Goal: Ask a question

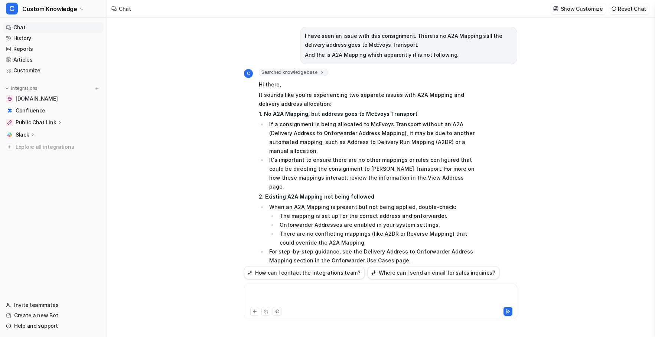
scroll to position [4067, 0]
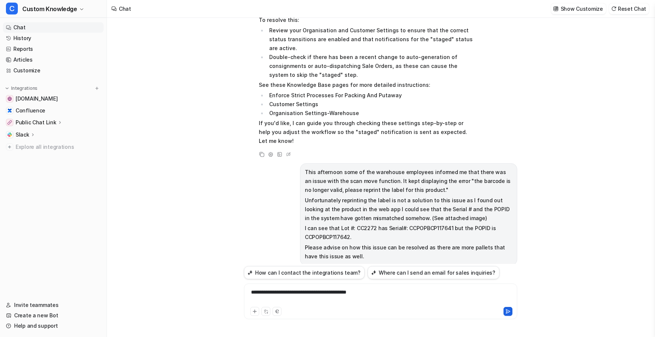
click at [509, 313] on icon at bounding box center [507, 311] width 5 height 5
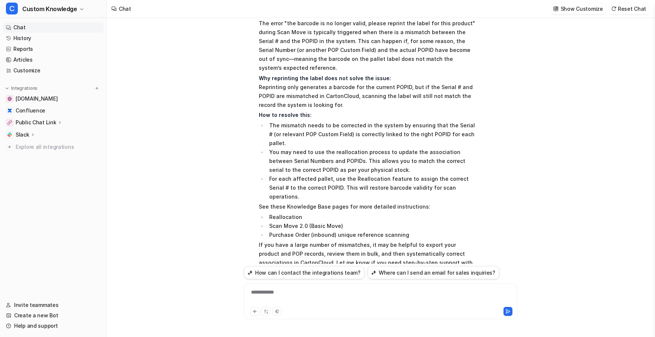
scroll to position [4446, 0]
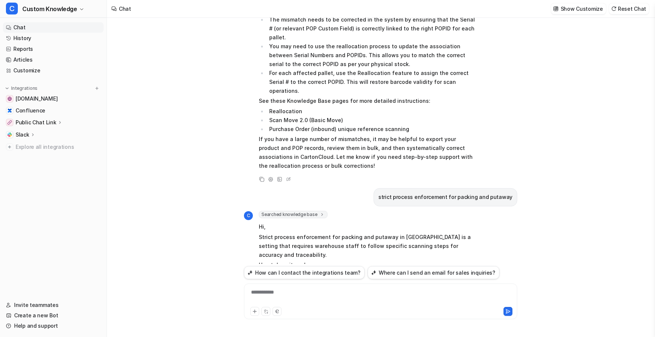
click at [301, 291] on div "**********" at bounding box center [381, 296] width 270 height 17
click at [507, 310] on icon at bounding box center [507, 311] width 5 height 5
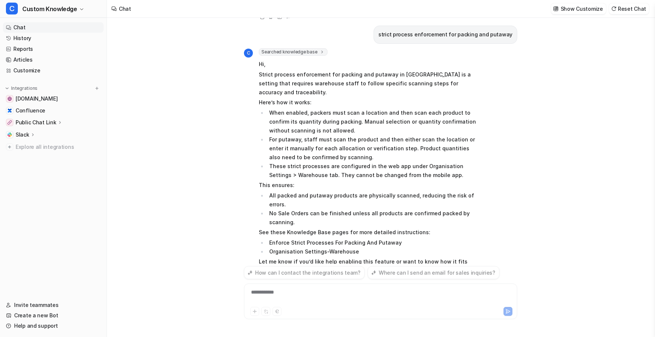
scroll to position [4645, 0]
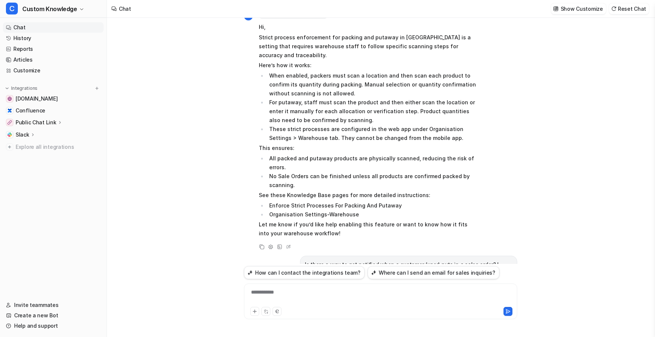
click at [284, 294] on div at bounding box center [381, 296] width 270 height 17
click at [508, 312] on icon at bounding box center [507, 311] width 5 height 5
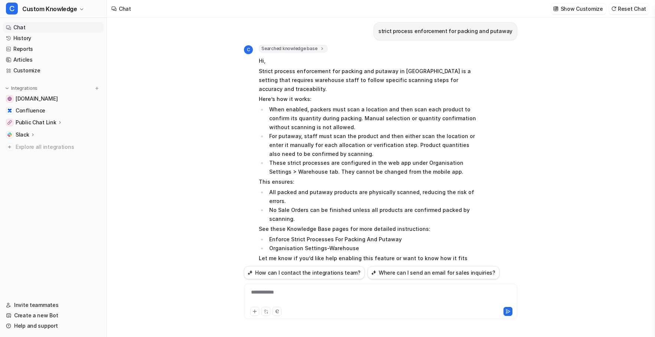
scroll to position [4686, 0]
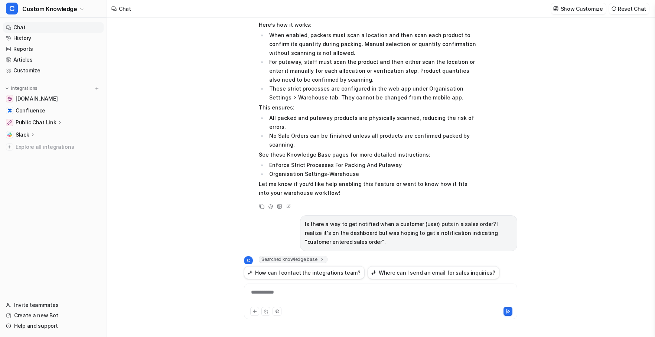
click at [42, 25] on link "Chat" at bounding box center [53, 27] width 101 height 10
click at [317, 291] on div "**********" at bounding box center [381, 296] width 270 height 17
click at [392, 275] on button "Where can I send an email for sales inquiries?" at bounding box center [434, 272] width 132 height 13
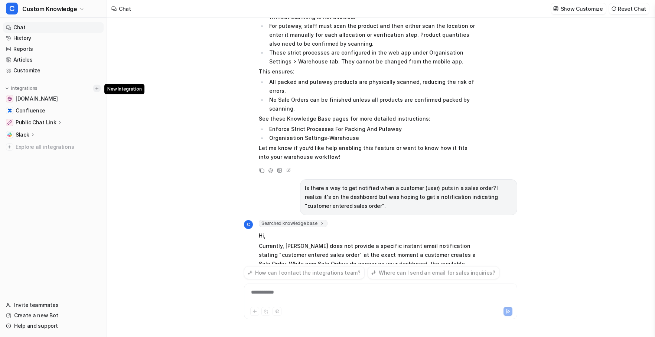
click at [95, 87] on img at bounding box center [96, 88] width 5 height 5
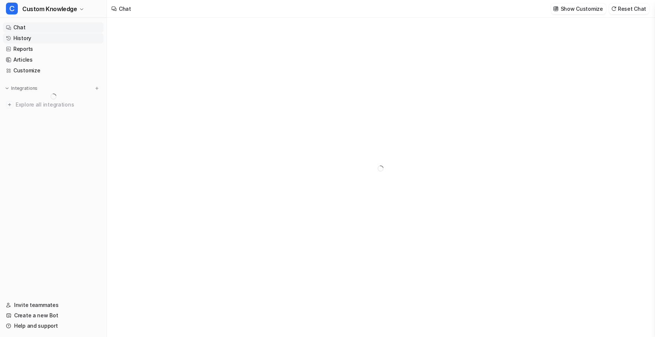
type textarea "**********"
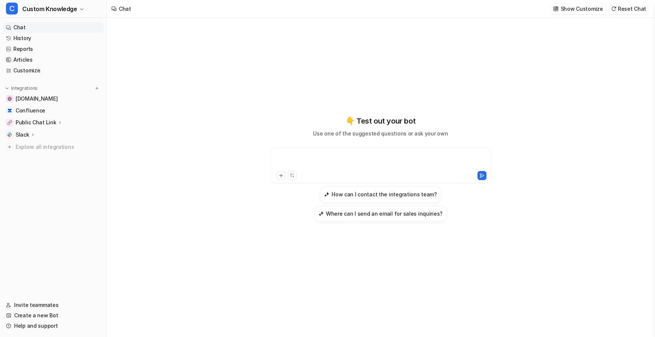
click at [313, 158] on div at bounding box center [380, 161] width 217 height 17
paste div
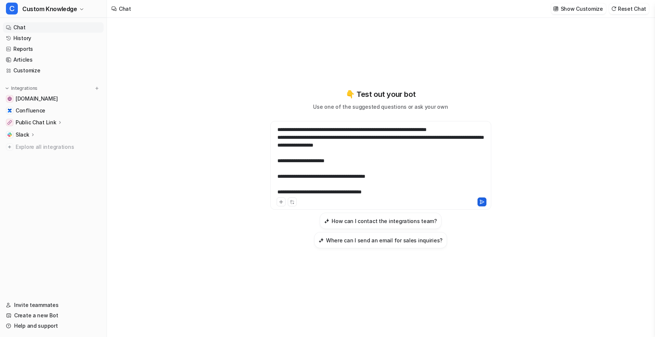
click at [484, 202] on icon at bounding box center [481, 201] width 5 height 5
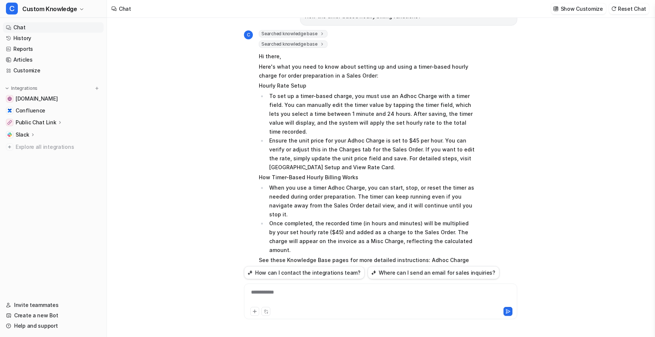
scroll to position [110, 0]
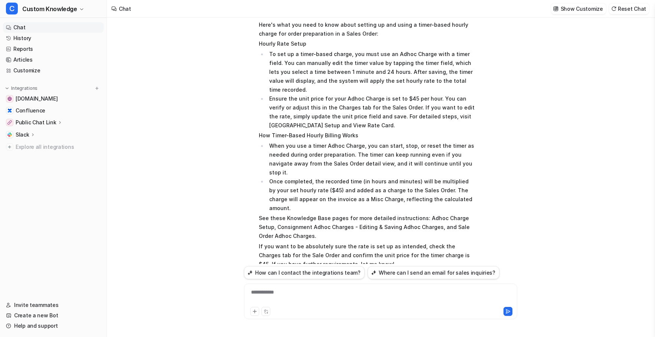
click at [260, 275] on icon at bounding box center [261, 277] width 5 height 5
